Goal: Navigation & Orientation: Find specific page/section

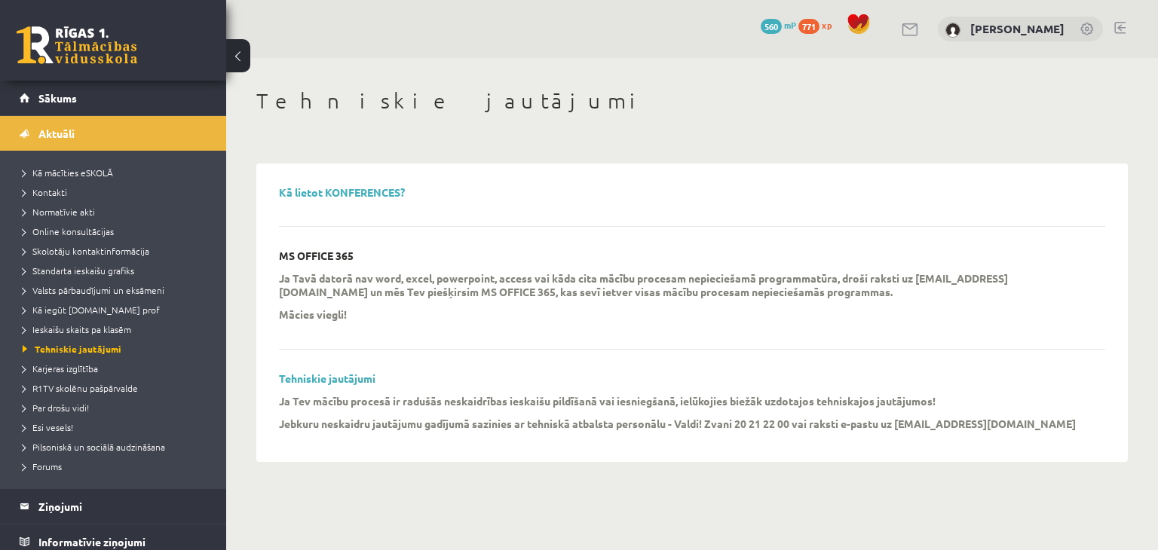
click at [90, 39] on link at bounding box center [77, 45] width 121 height 38
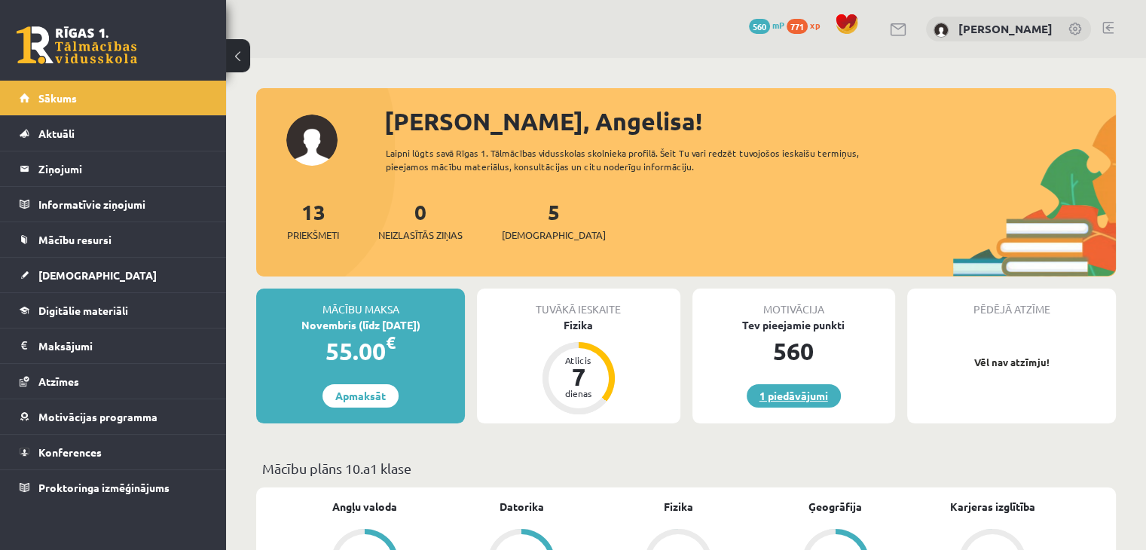
click at [797, 396] on link "1 piedāvājumi" at bounding box center [794, 395] width 94 height 23
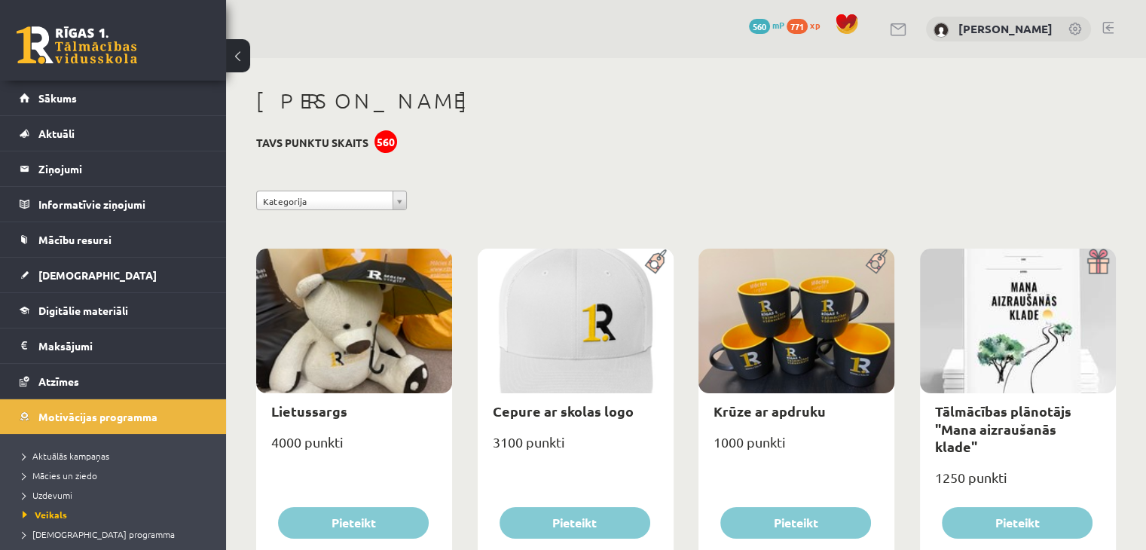
click at [131, 61] on link at bounding box center [77, 45] width 121 height 38
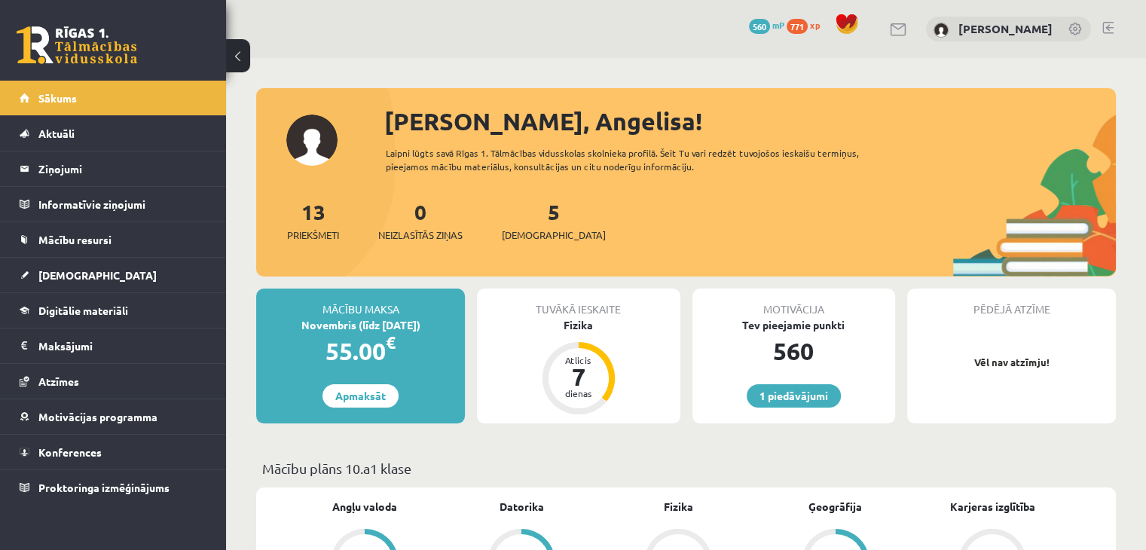
scroll to position [481, 0]
